Goal: Task Accomplishment & Management: Manage account settings

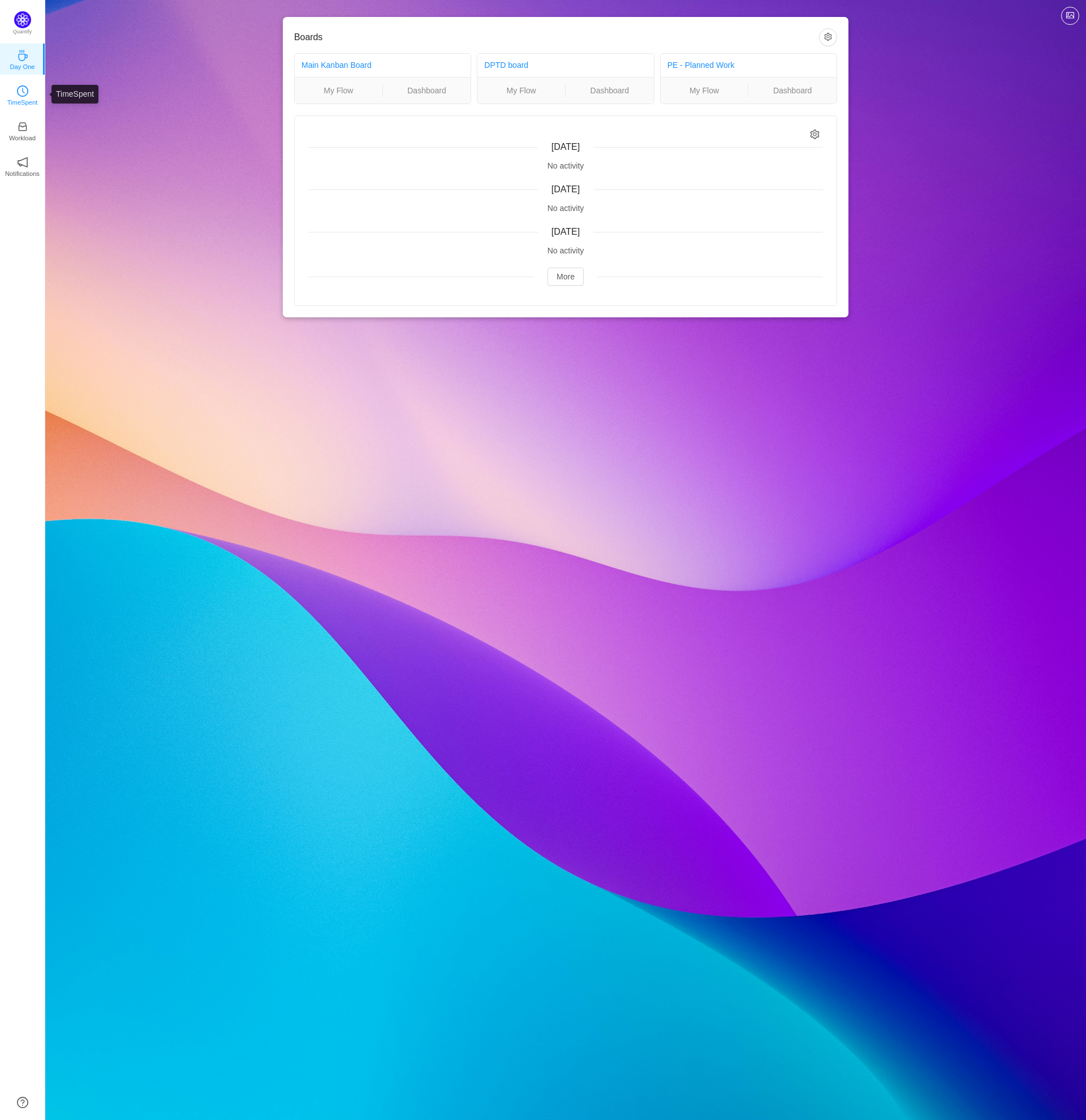
click at [29, 100] on p "TimeSpent" at bounding box center [22, 102] width 30 height 10
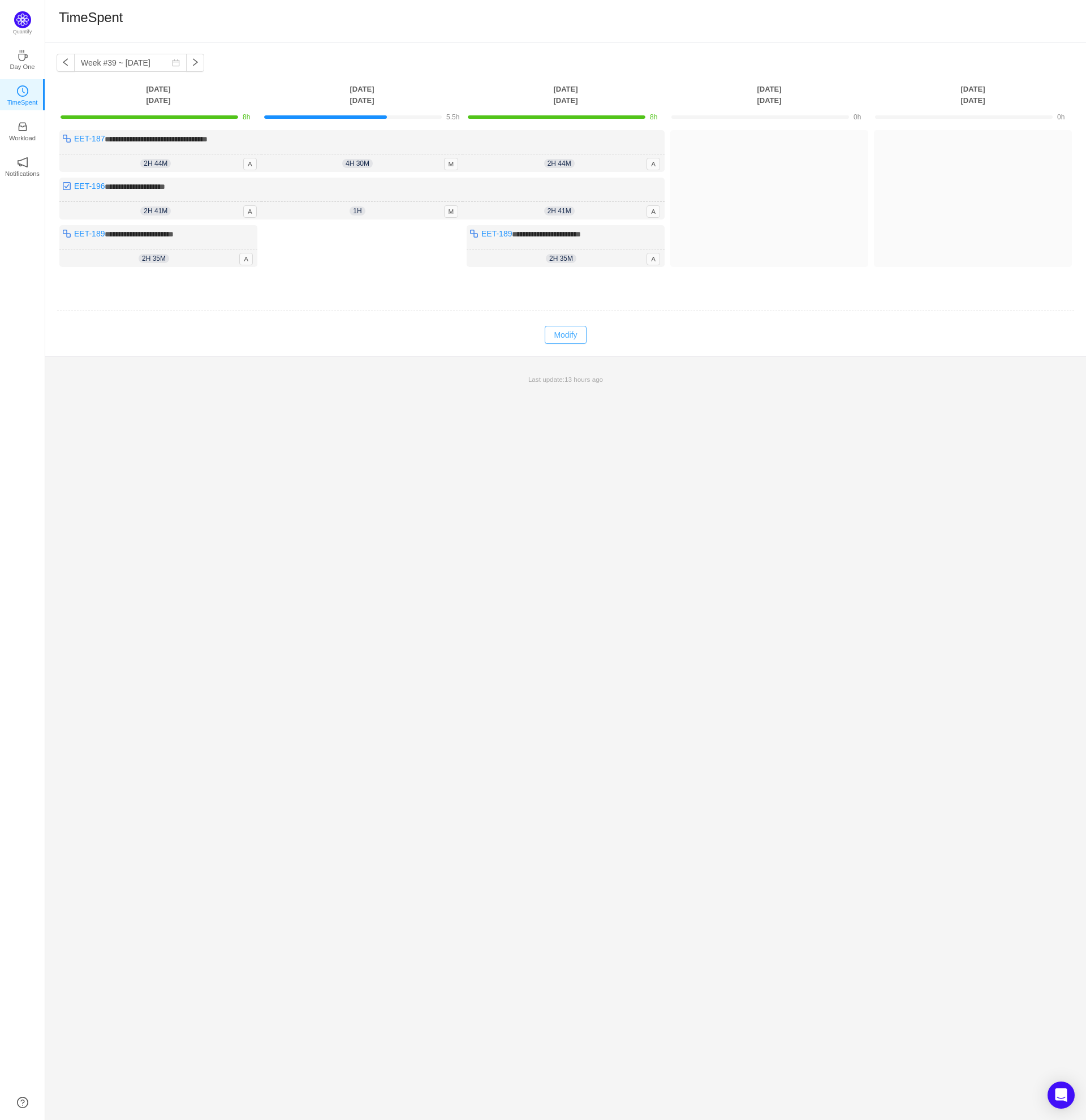
click at [568, 337] on button "Modify" at bounding box center [565, 334] width 41 height 18
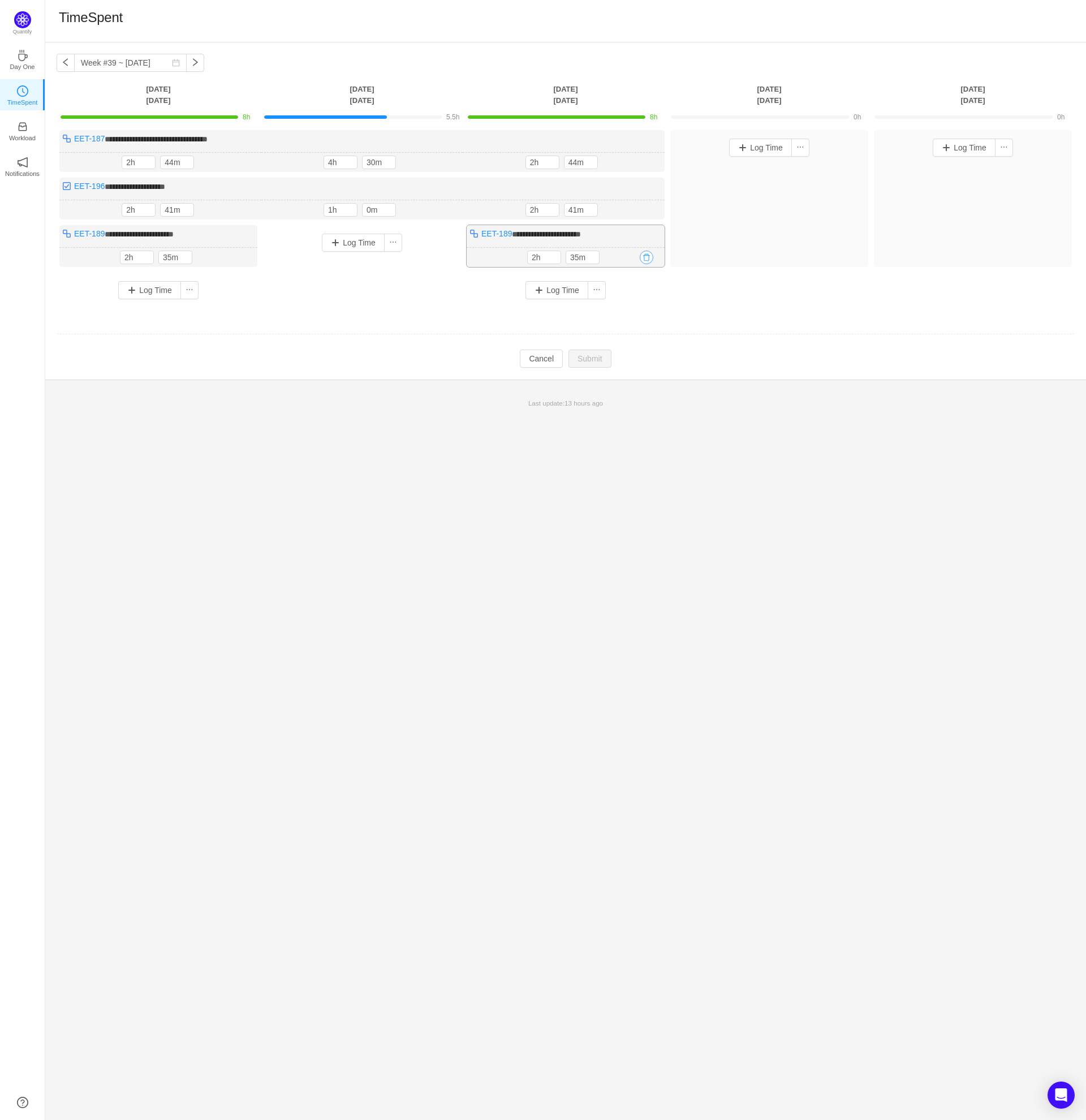
click at [649, 257] on button "button" at bounding box center [647, 257] width 14 height 14
click at [639, 304] on button "Yes" at bounding box center [634, 304] width 22 height 14
click at [552, 212] on icon "icon: down" at bounding box center [552, 212] width 4 height 4
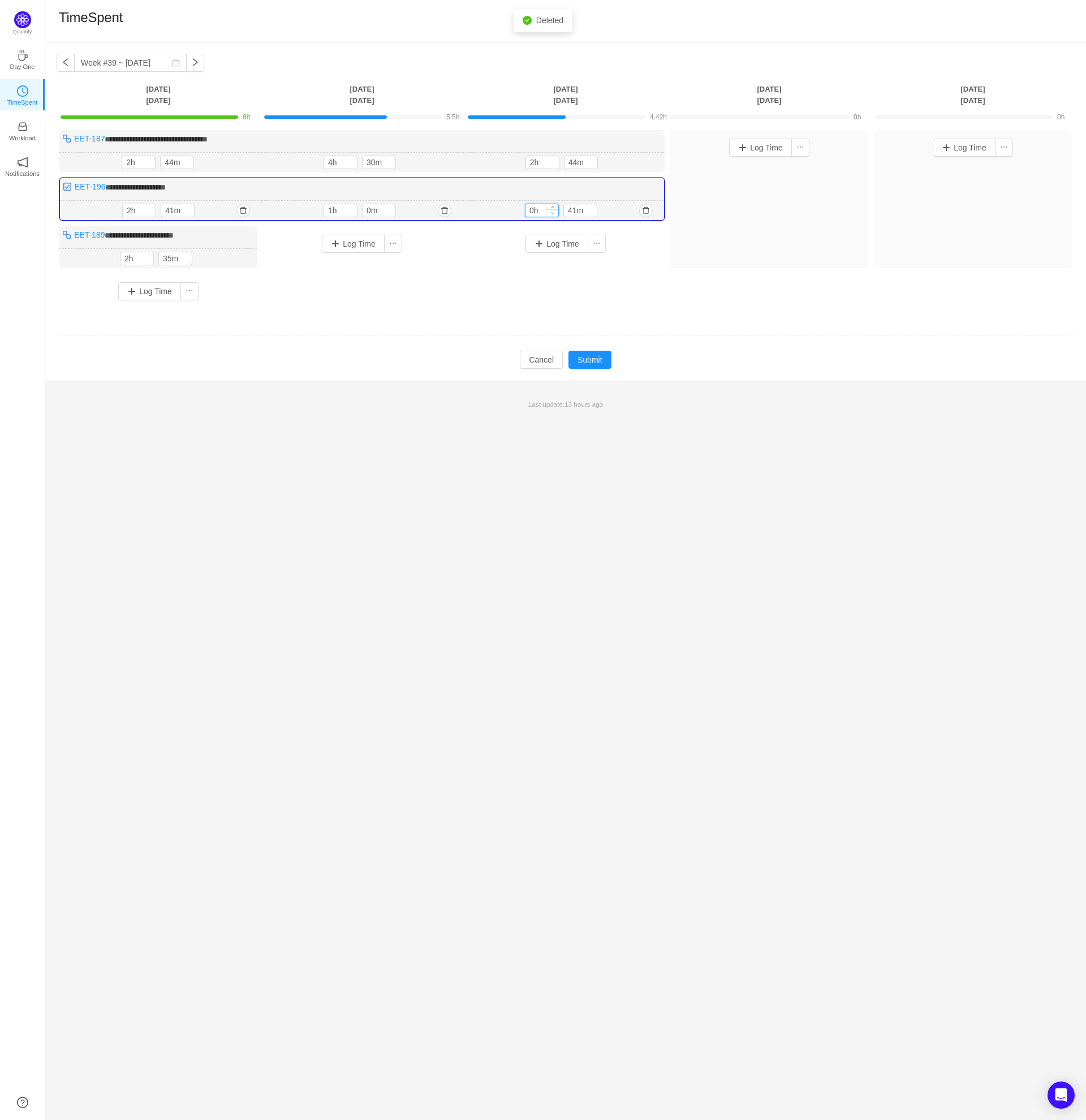
click at [552, 212] on icon "icon: down" at bounding box center [552, 212] width 4 height 4
type input "1h"
click at [553, 207] on icon "icon: up" at bounding box center [552, 208] width 4 height 2
click at [589, 212] on icon "icon: down" at bounding box center [591, 212] width 4 height 4
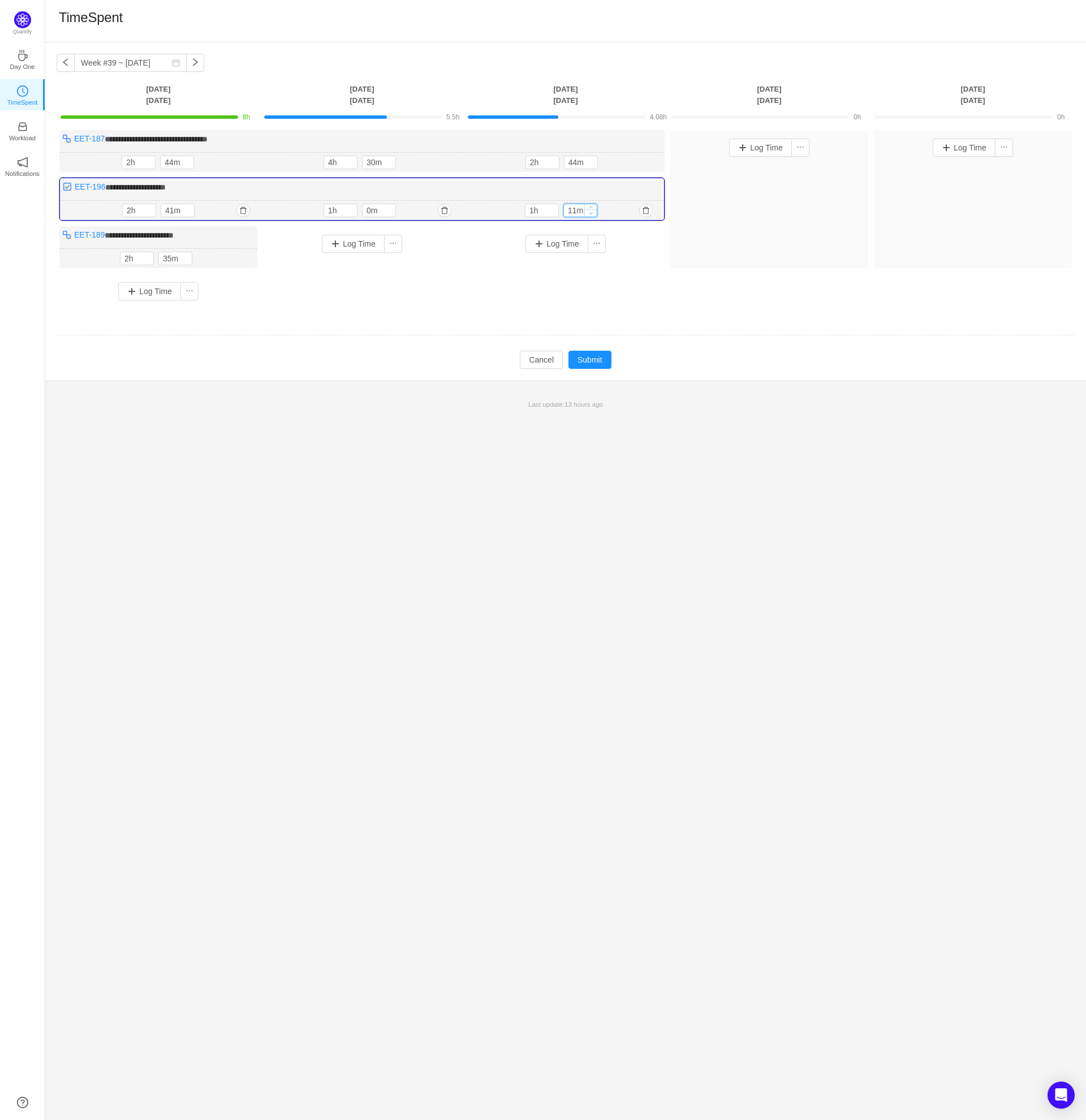
click at [589, 212] on icon "icon: down" at bounding box center [591, 212] width 4 height 4
type input "0m"
click at [589, 212] on icon "icon: down" at bounding box center [591, 212] width 4 height 4
click at [672, 291] on div "**********" at bounding box center [565, 219] width 1019 height 179
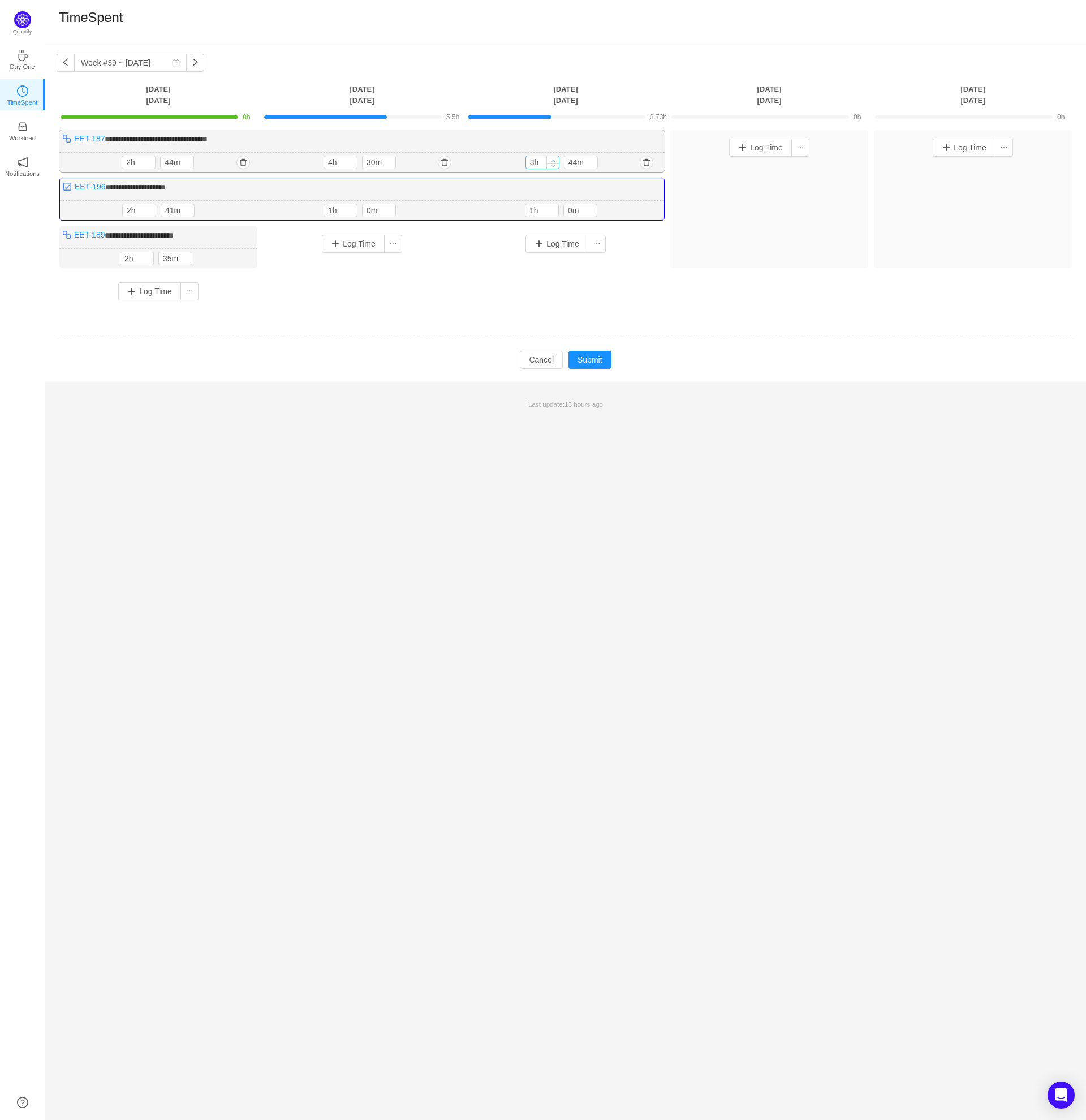
click at [556, 159] on span "Increase Value" at bounding box center [553, 159] width 12 height 7
type input "2h"
click at [554, 165] on icon "icon: down" at bounding box center [552, 165] width 4 height 4
click at [590, 164] on icon "icon: down" at bounding box center [591, 165] width 4 height 4
click at [590, 164] on icon "icon: down" at bounding box center [591, 165] width 4 height 4
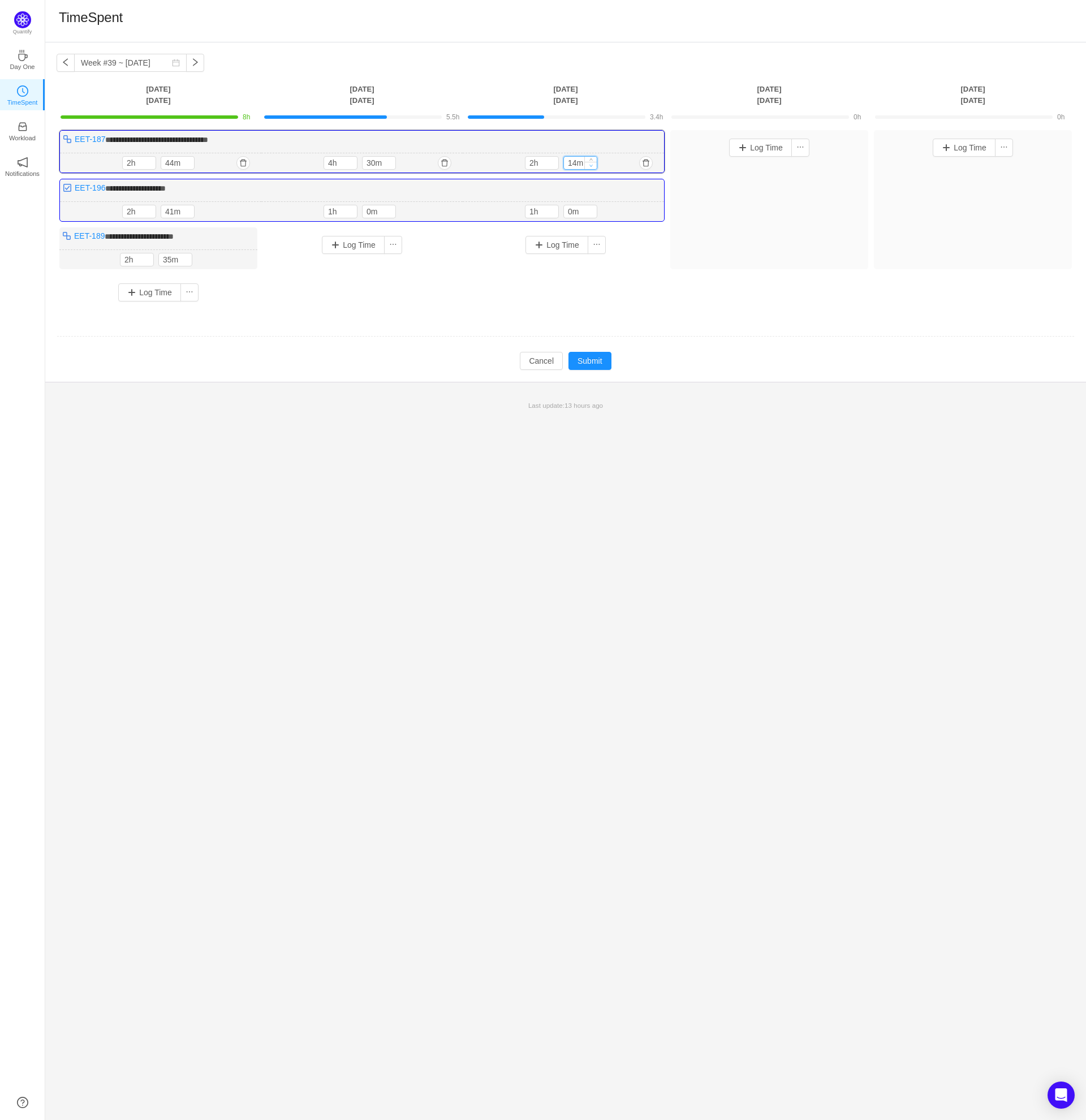
click at [590, 164] on icon "icon: down" at bounding box center [591, 165] width 4 height 4
type input "0m"
click at [590, 164] on icon "icon: down" at bounding box center [591, 165] width 4 height 4
click at [647, 262] on div "Log Time" at bounding box center [565, 262] width 198 height 69
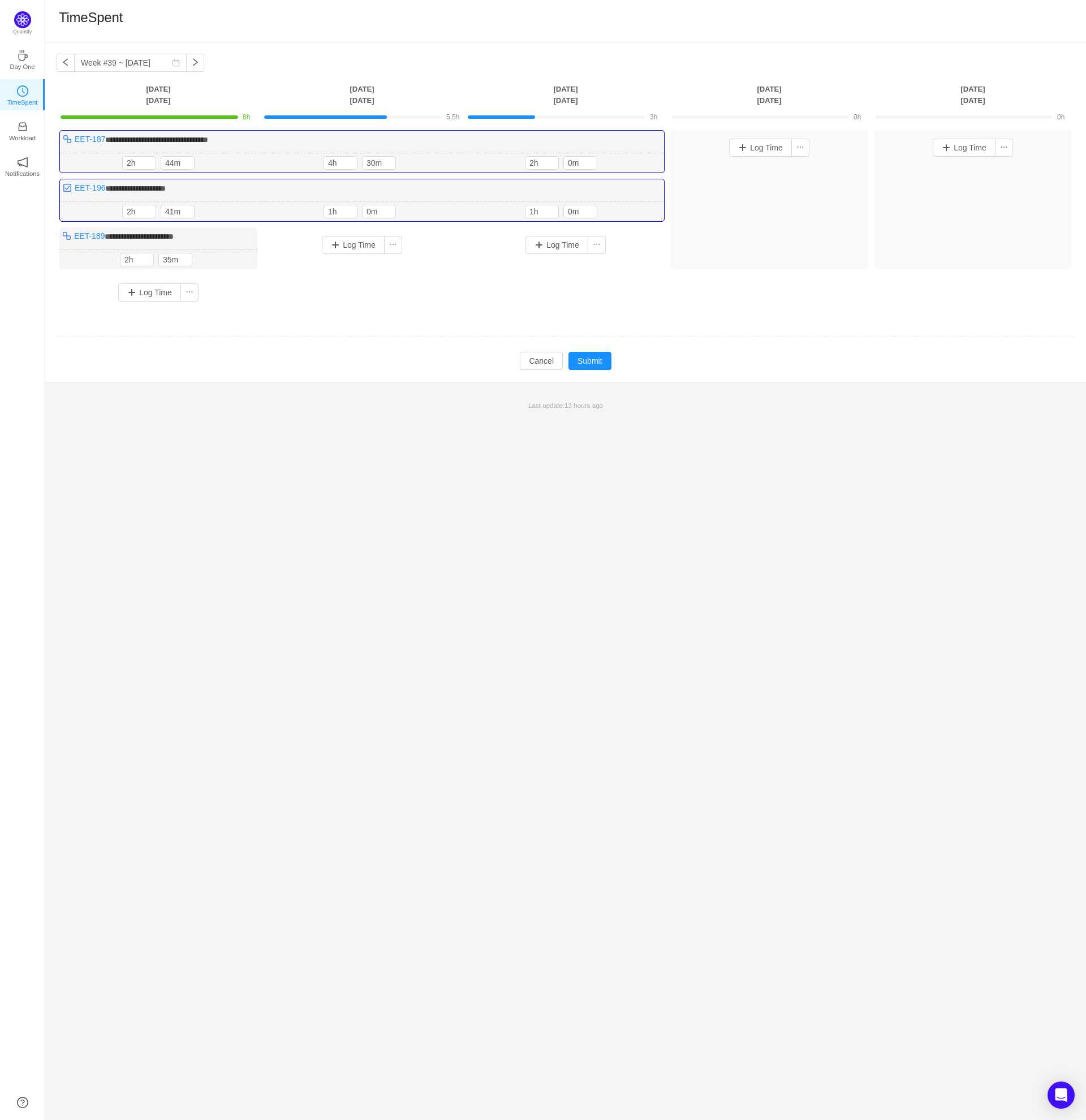
click at [660, 256] on div "Log Time" at bounding box center [565, 245] width 192 height 30
click at [558, 243] on button "Log Time" at bounding box center [557, 244] width 63 height 18
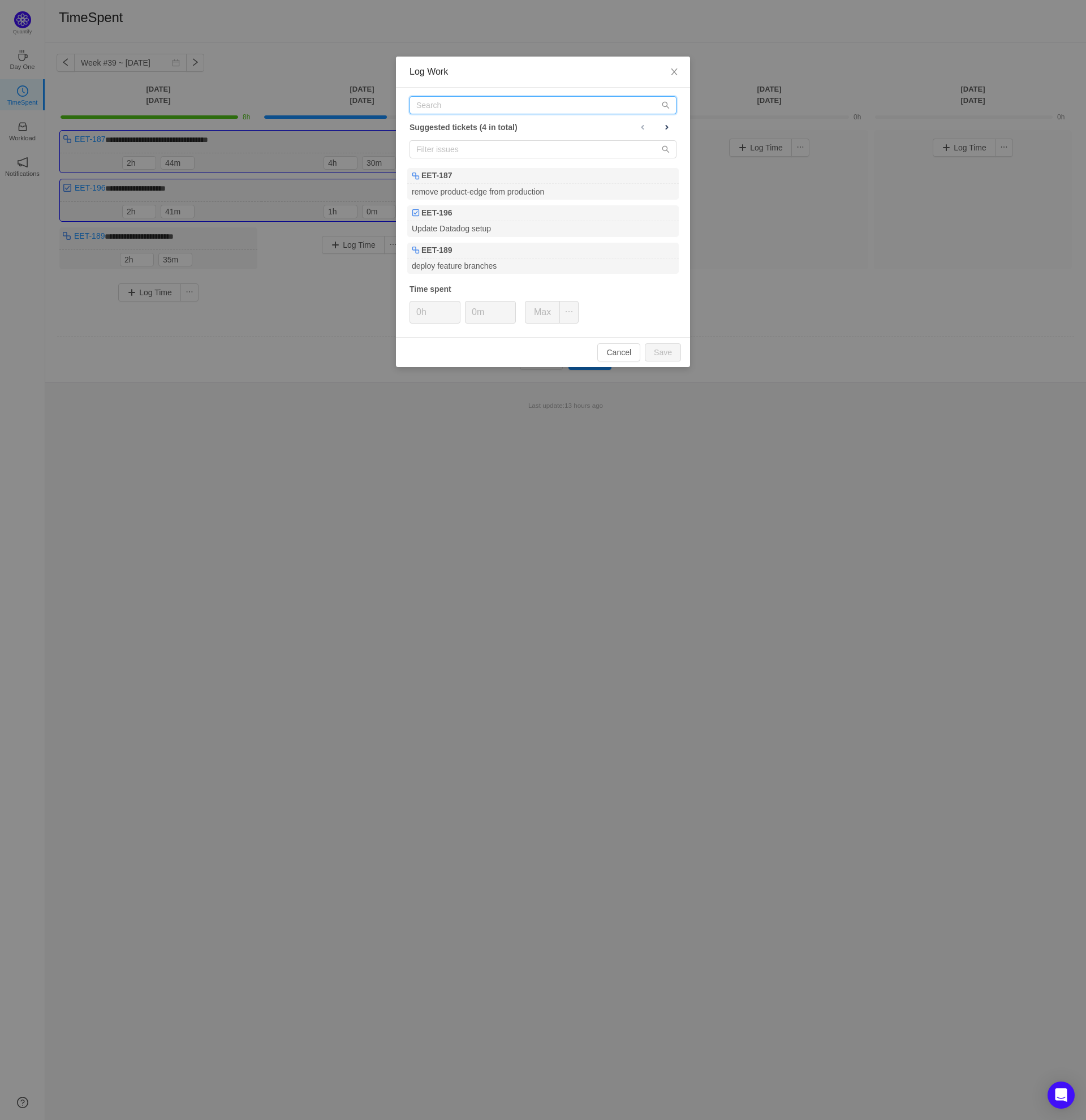
click at [501, 104] on input "text" at bounding box center [543, 105] width 267 height 18
paste input "DPTD-61: Kafka optimization"
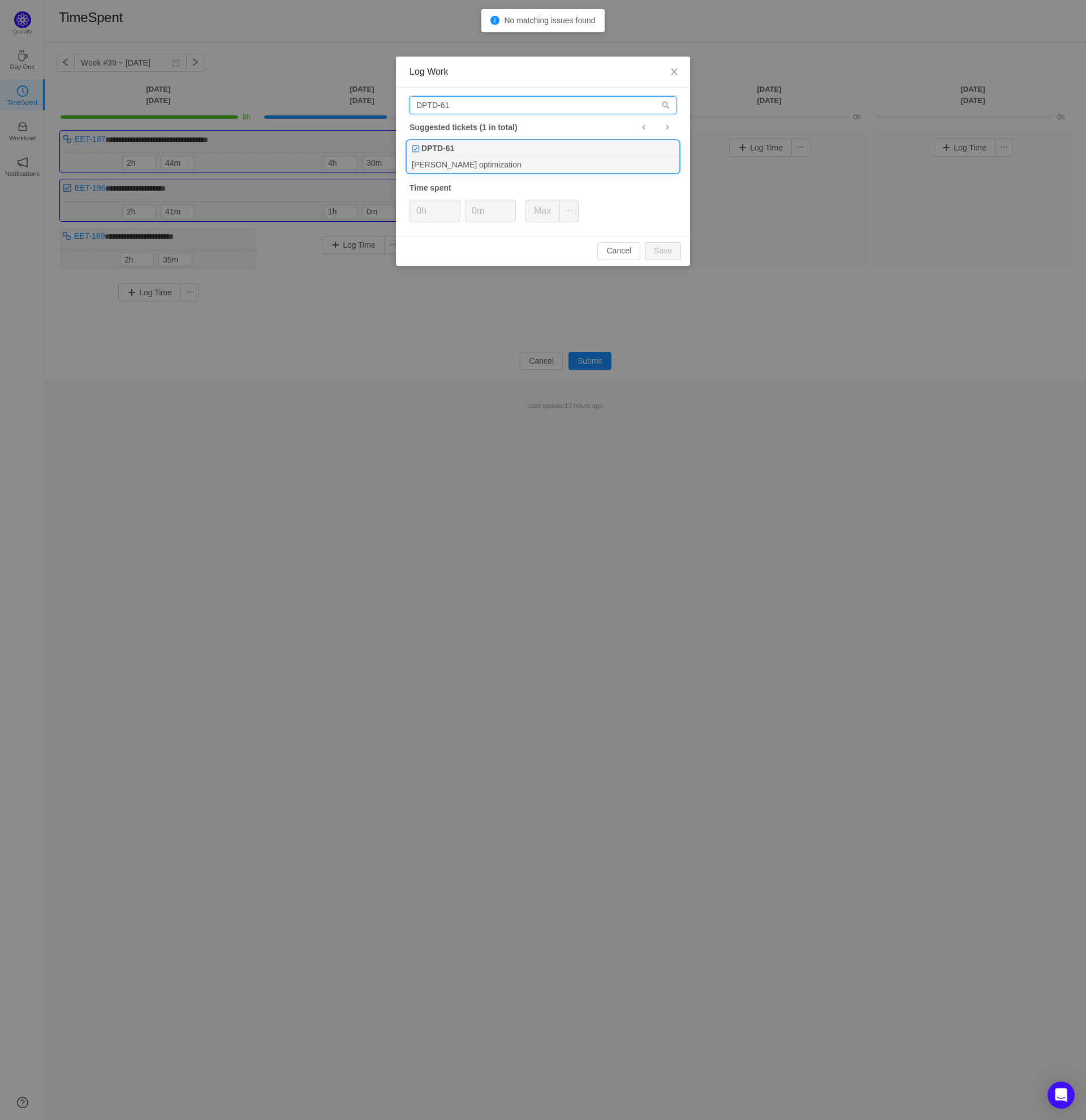
type input "DPTD-61"
click at [494, 151] on div "DPTD-61" at bounding box center [543, 149] width 272 height 16
type input "1h"
type input "30m"
click at [666, 249] on button "Save" at bounding box center [663, 251] width 36 height 18
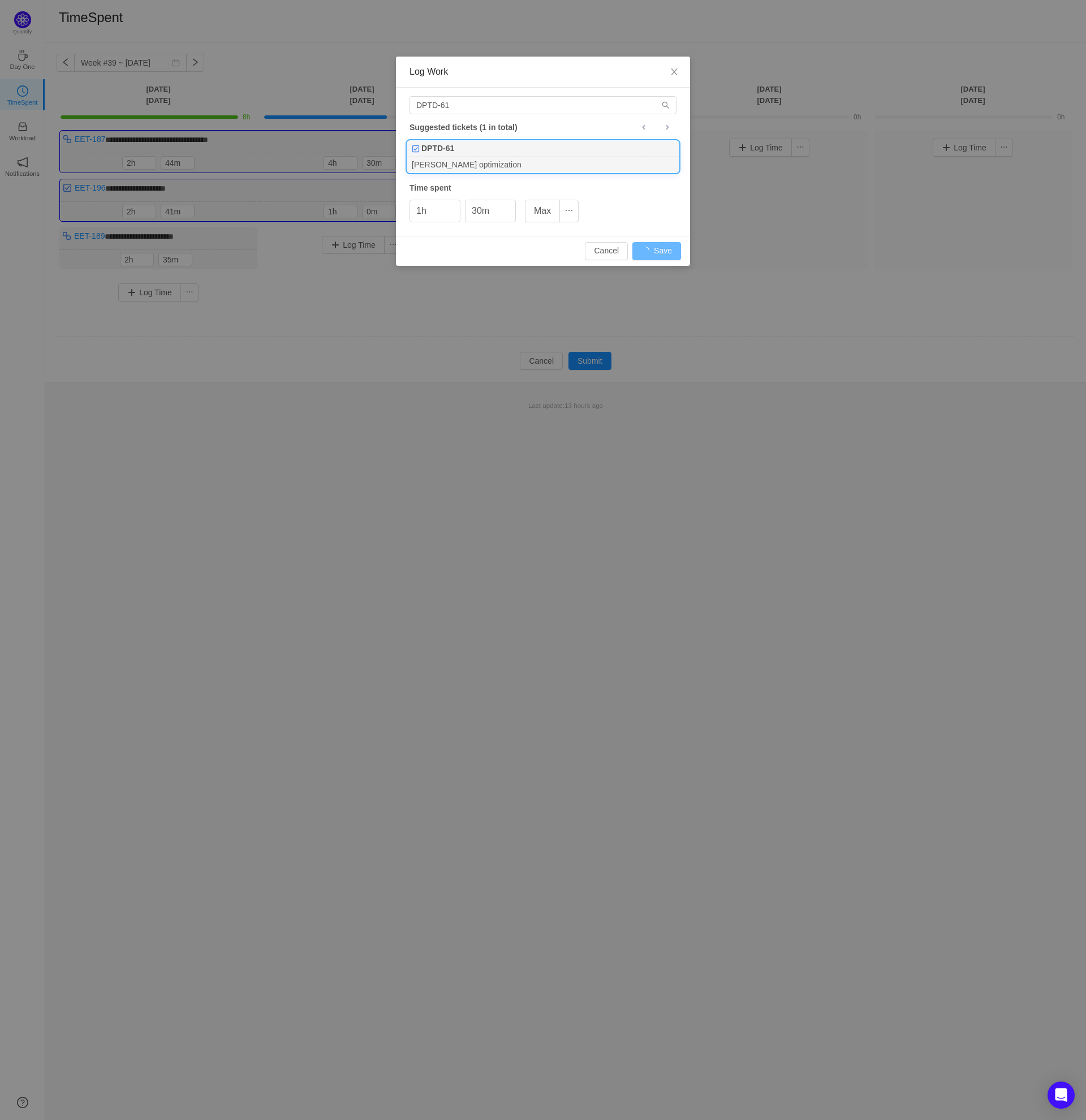
type input "0h"
type input "0m"
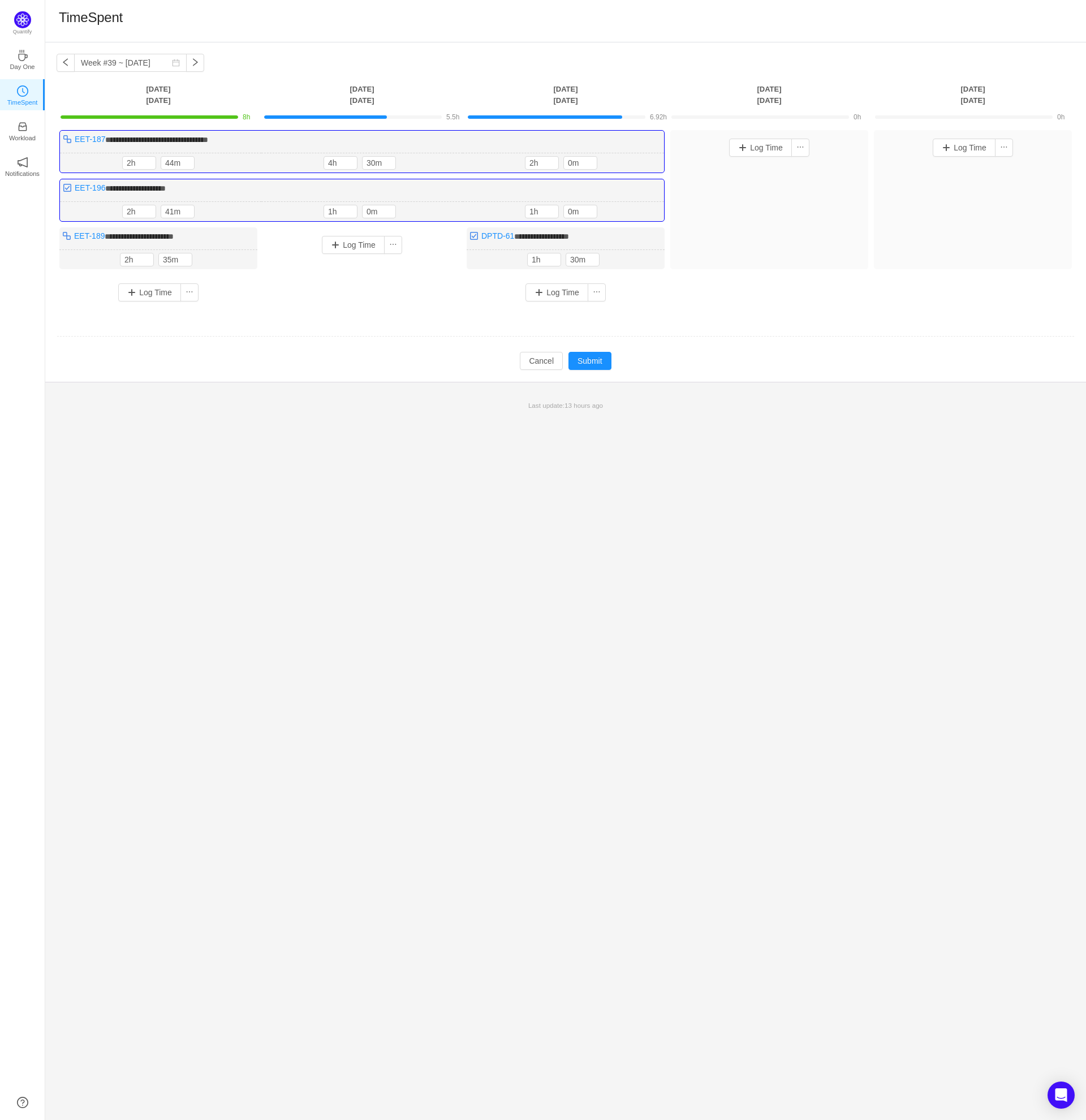
click at [746, 365] on td "Modify Cancel Submit" at bounding box center [565, 361] width 1019 height 20
click at [590, 360] on button "Submit" at bounding box center [589, 360] width 43 height 18
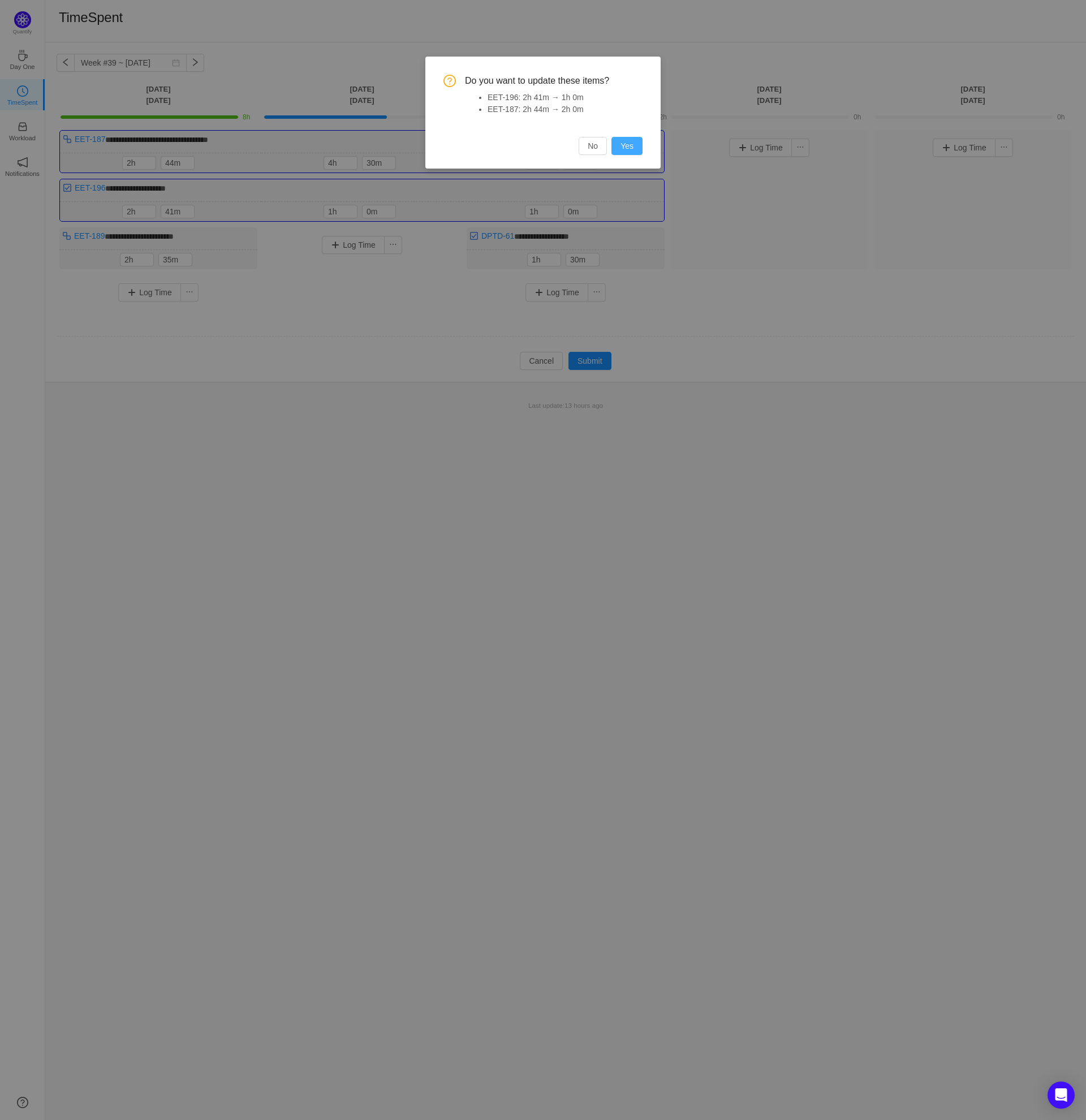
click at [626, 149] on button "Yes" at bounding box center [627, 146] width 31 height 18
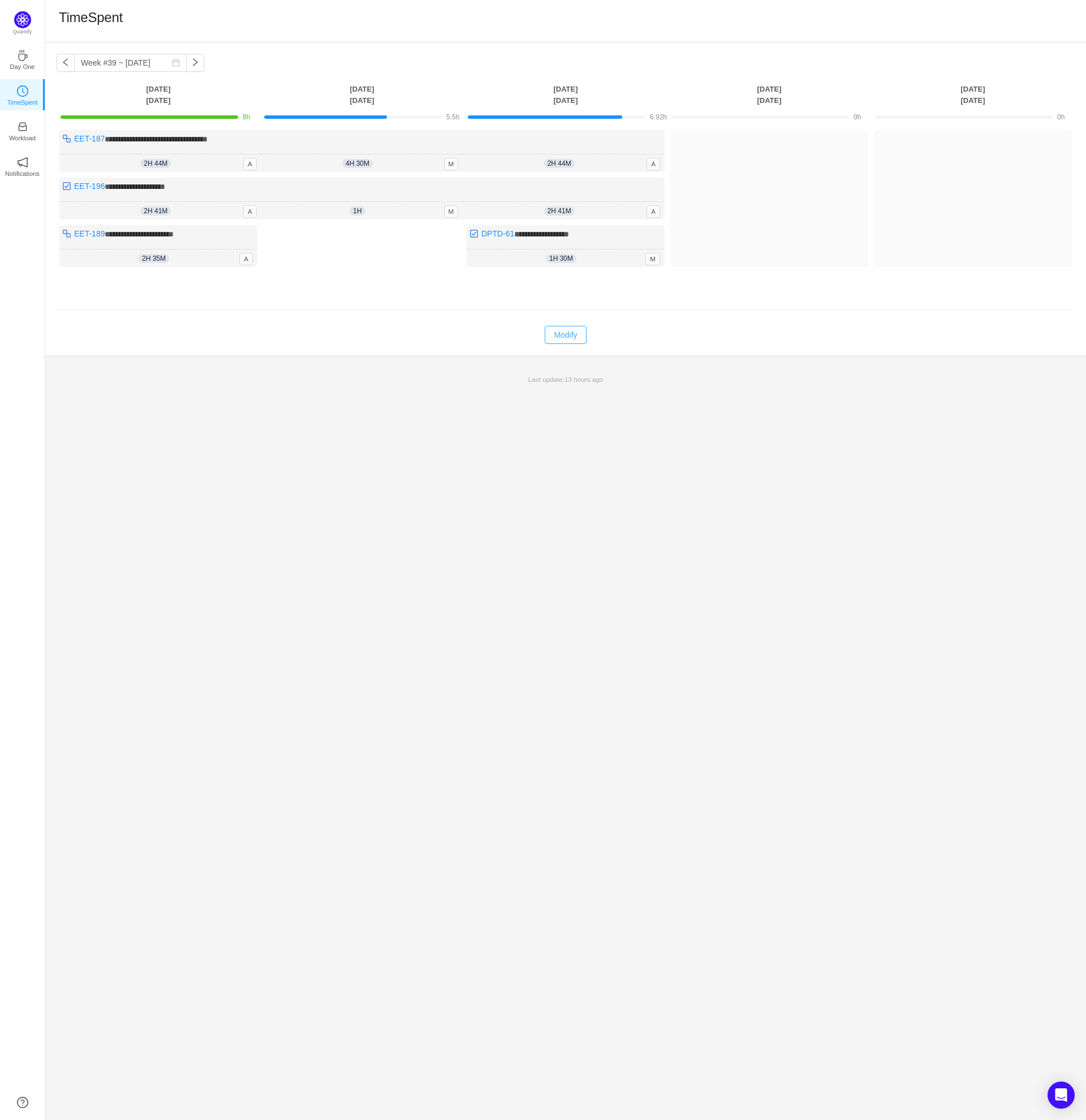
click at [573, 336] on button "Modify" at bounding box center [565, 334] width 41 height 18
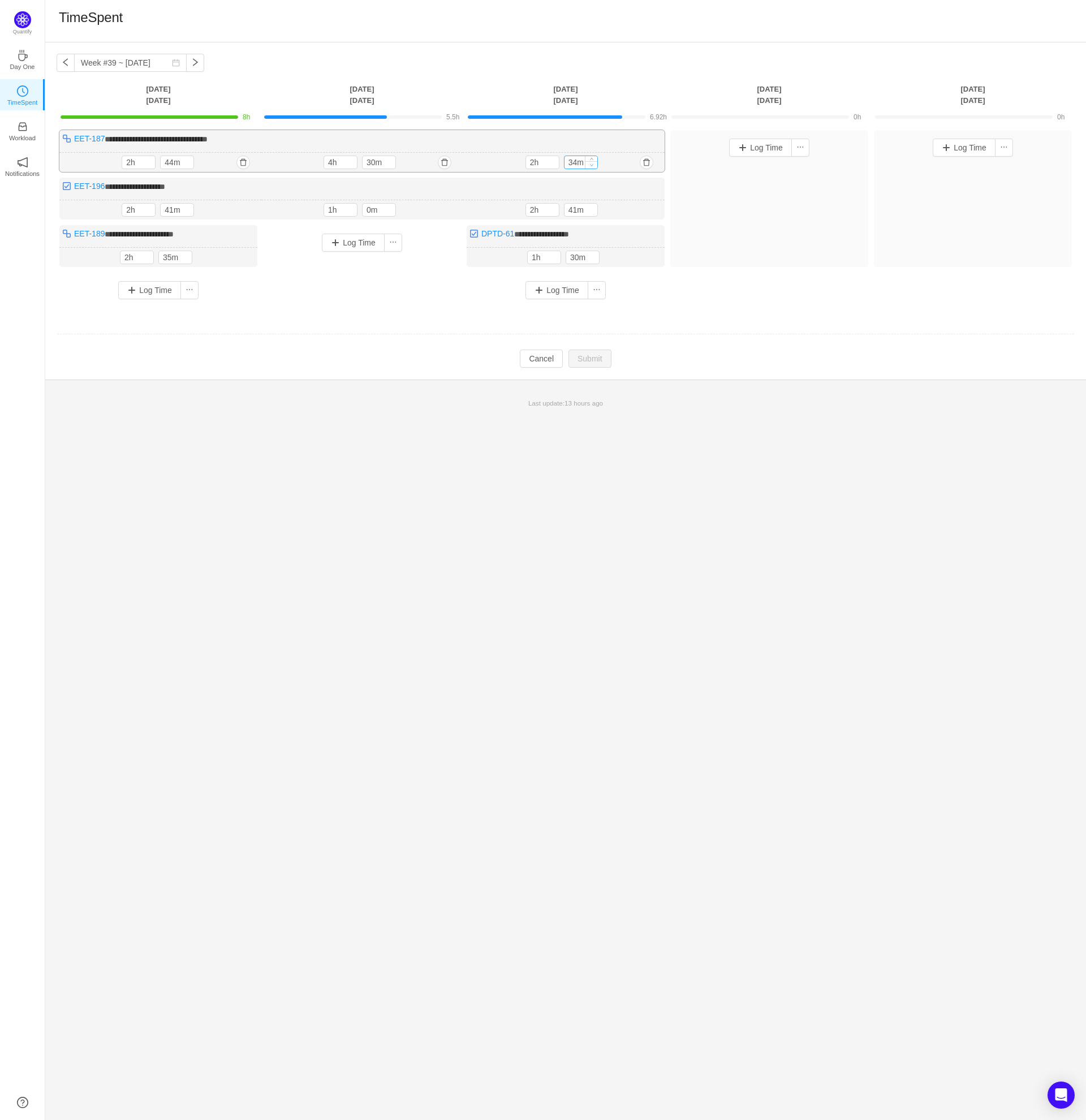
click at [592, 165] on icon "icon: down" at bounding box center [591, 165] width 4 height 4
click at [592, 165] on icon "icon: down" at bounding box center [591, 165] width 4 height 4
type input "0m"
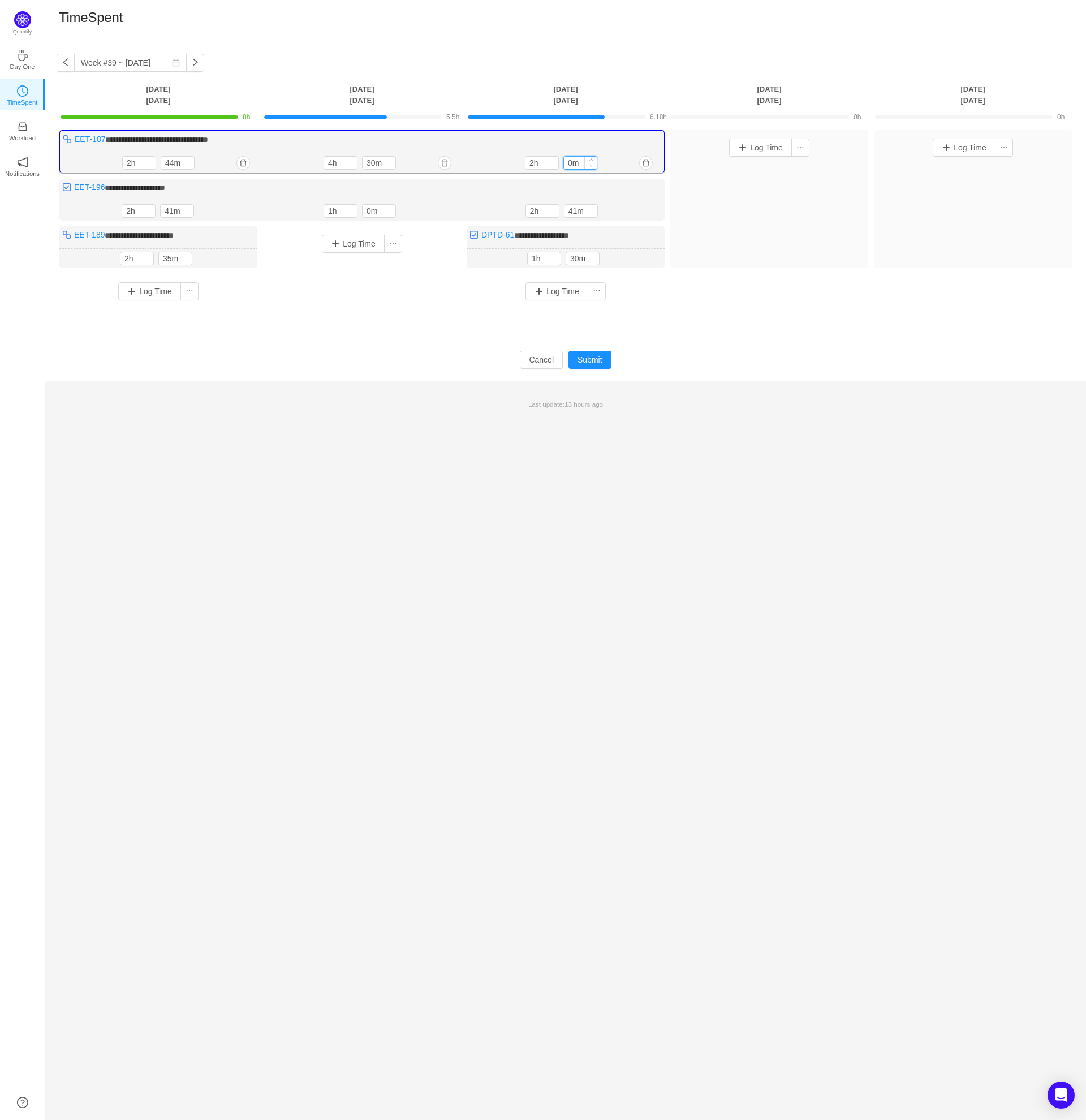
click at [592, 165] on icon "icon: down" at bounding box center [591, 165] width 4 height 4
click at [592, 212] on icon "icon: down" at bounding box center [591, 213] width 4 height 4
click at [592, 212] on icon "icon: down" at bounding box center [591, 214] width 4 height 4
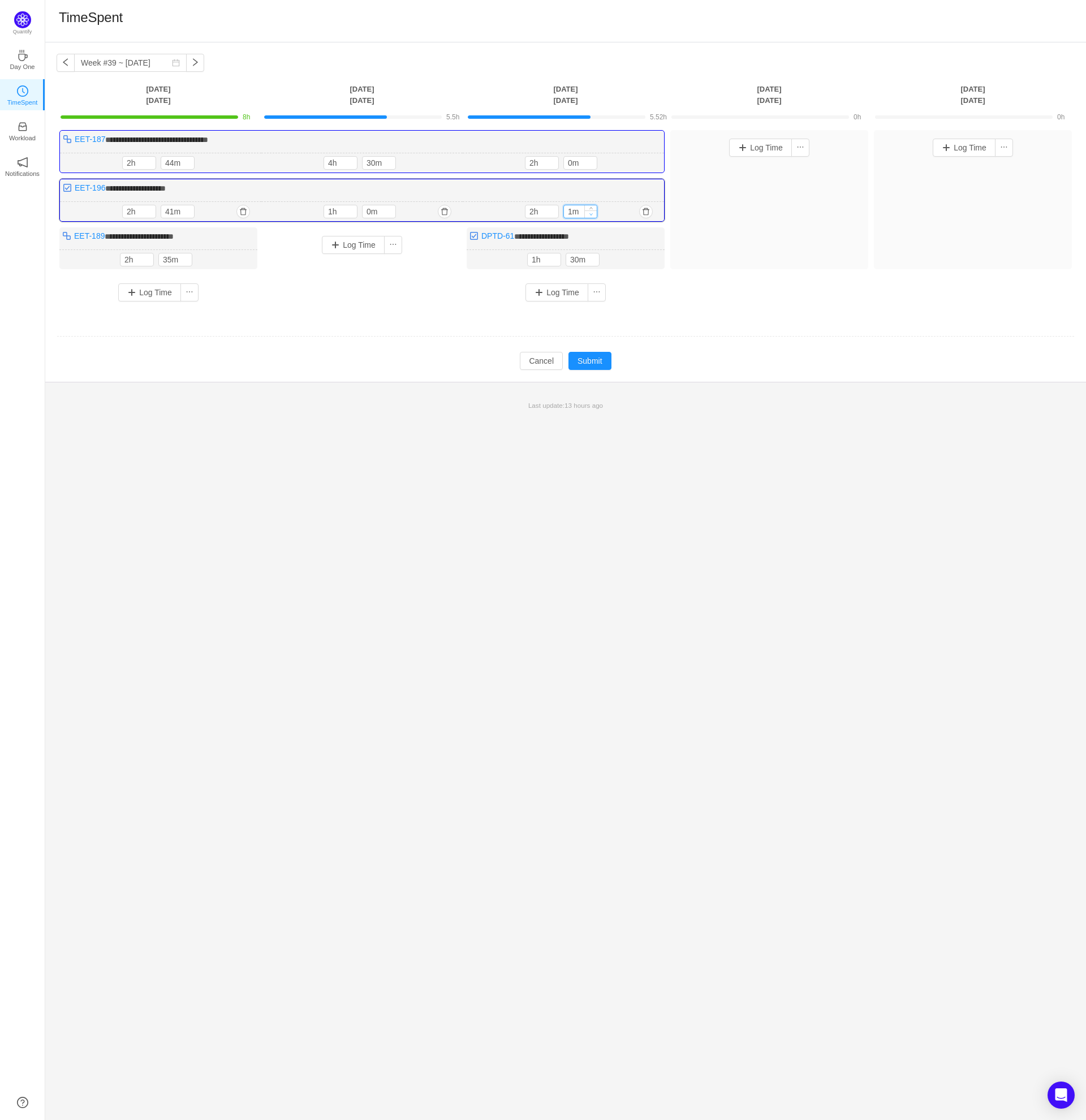
type input "0m"
click at [592, 212] on icon "icon: down" at bounding box center [591, 214] width 4 height 4
click at [721, 356] on td "Modify Cancel Submit" at bounding box center [565, 361] width 1019 height 20
click at [595, 363] on button "Submit" at bounding box center [589, 360] width 43 height 18
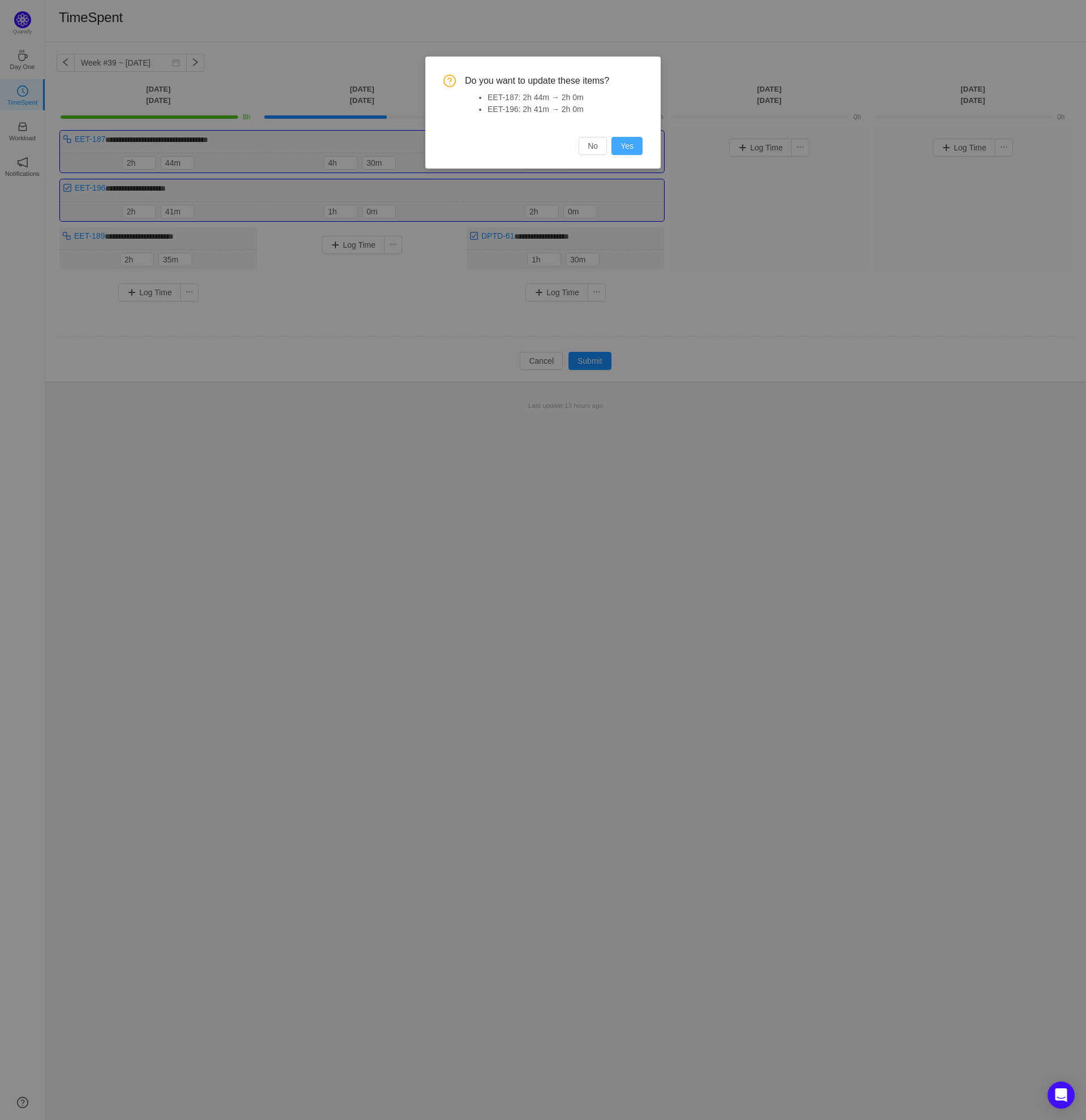
click at [635, 142] on button "Yes" at bounding box center [627, 146] width 31 height 18
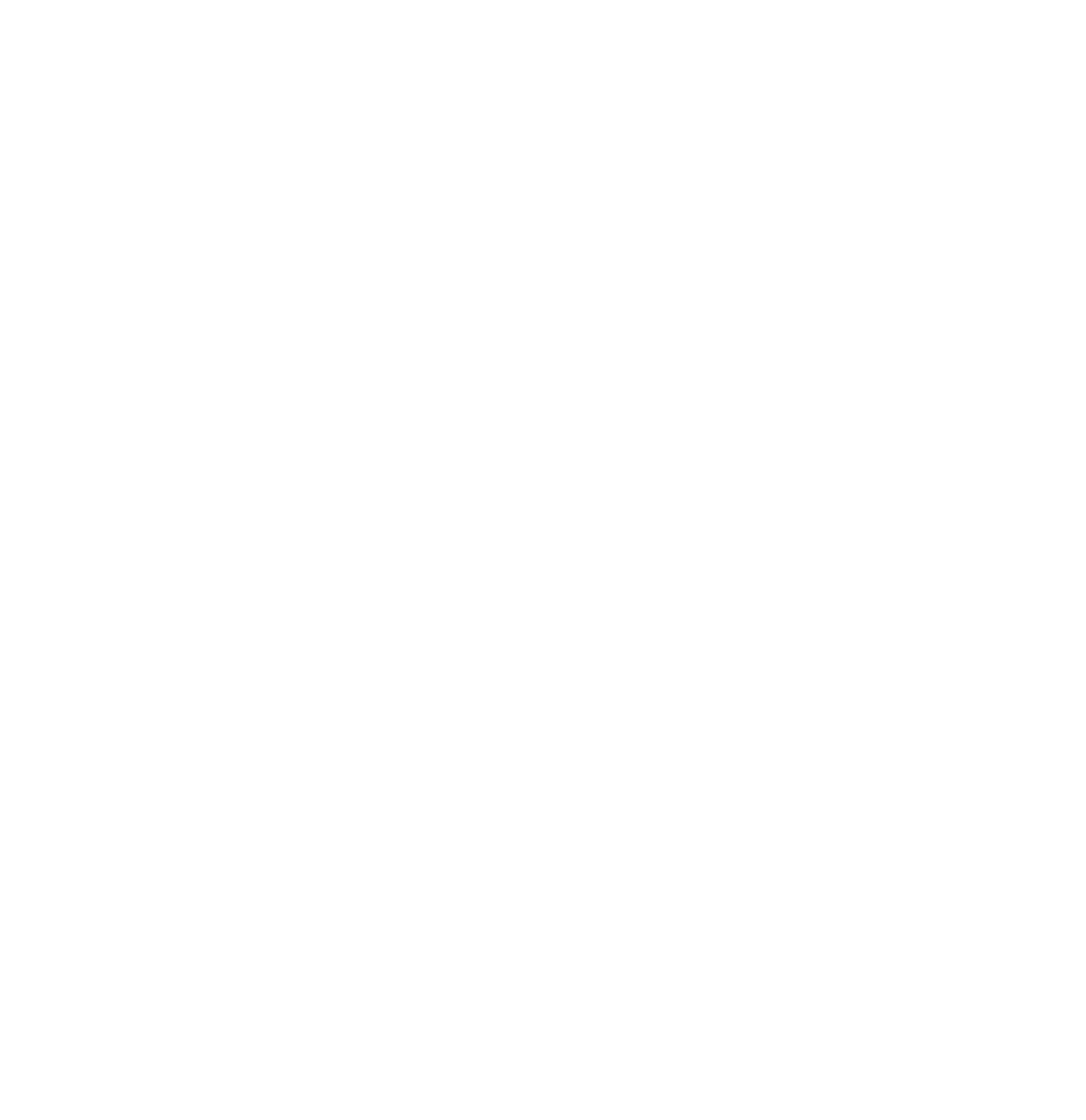
click at [605, 368] on body at bounding box center [543, 560] width 1086 height 1120
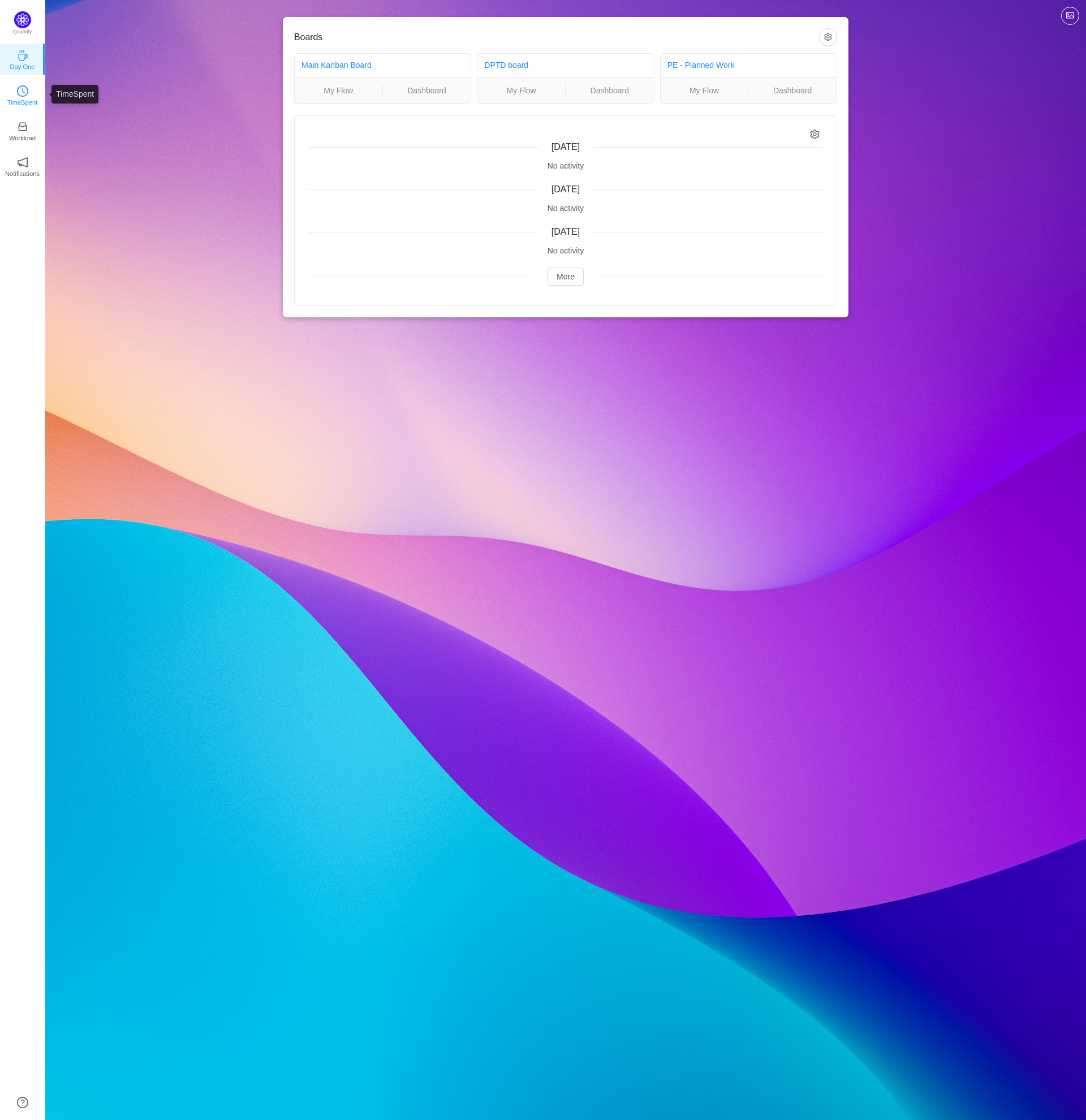
click at [21, 99] on p "TimeSpent" at bounding box center [22, 102] width 30 height 10
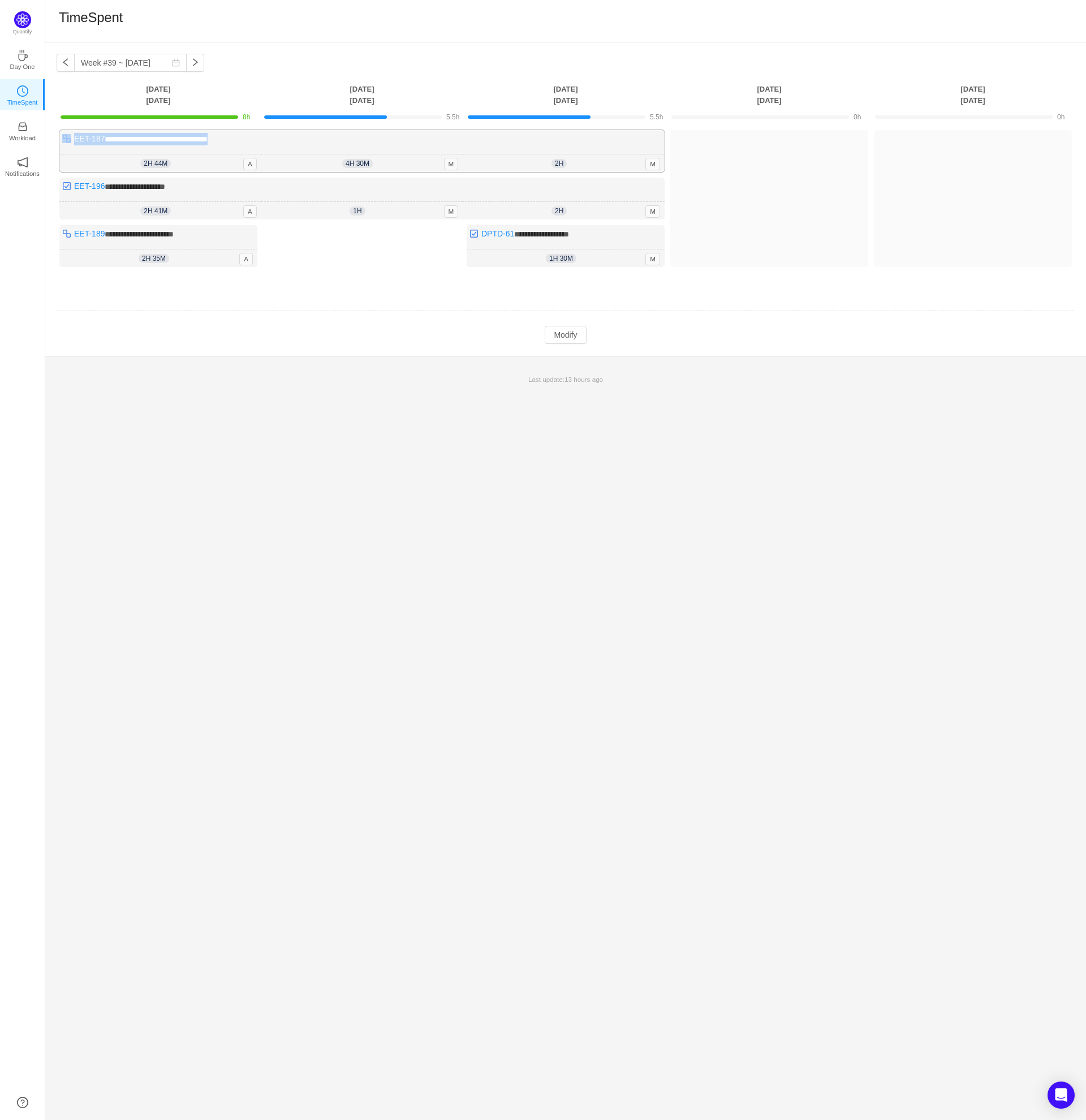
drag, startPoint x: 241, startPoint y: 138, endPoint x: 69, endPoint y: 136, distance: 172.0
click at [69, 136] on div "**********" at bounding box center [362, 151] width 605 height 42
drag, startPoint x: 194, startPoint y: 183, endPoint x: 71, endPoint y: 184, distance: 123.0
click at [71, 184] on div "**********" at bounding box center [362, 199] width 605 height 42
drag, startPoint x: 315, startPoint y: 405, endPoint x: 321, endPoint y: 397, distance: 10.0
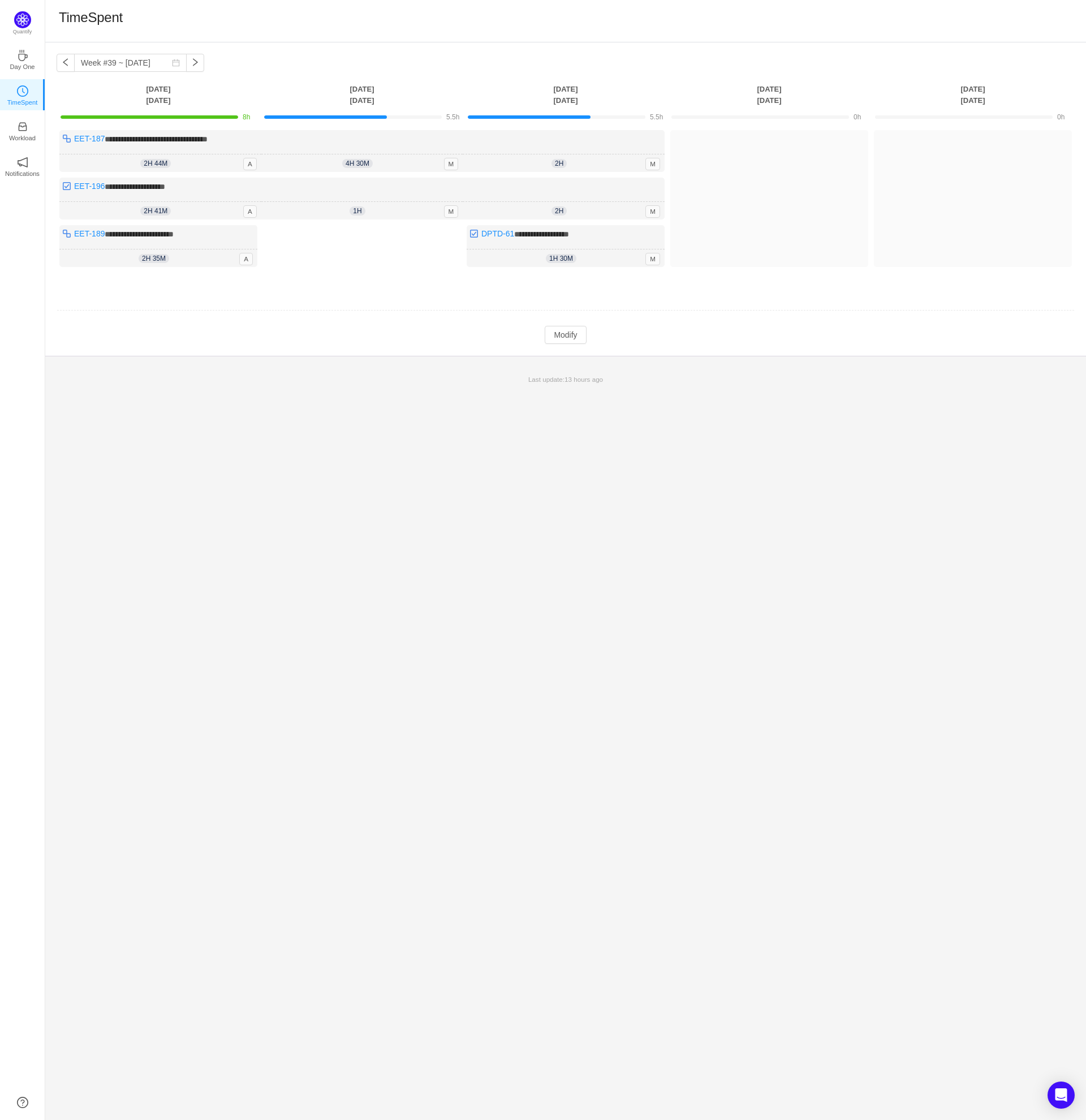
click at [315, 404] on div "**********" at bounding box center [565, 581] width 1041 height 1078
drag, startPoint x: 585, startPoint y: 233, endPoint x: 484, endPoint y: 238, distance: 101.1
click at [484, 238] on div "**********" at bounding box center [565, 246] width 198 height 42
click at [579, 418] on div "**********" at bounding box center [565, 581] width 1041 height 1078
